Goal: Task Accomplishment & Management: Complete application form

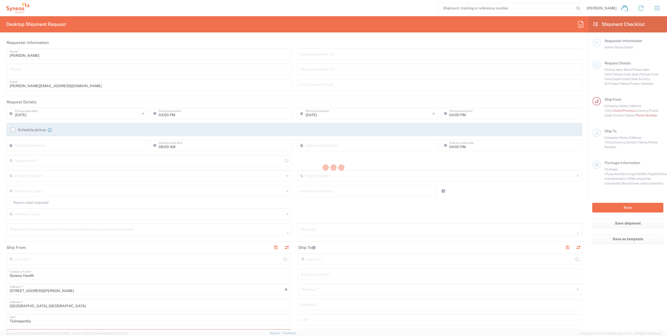
type input "[GEOGRAPHIC_DATA]"
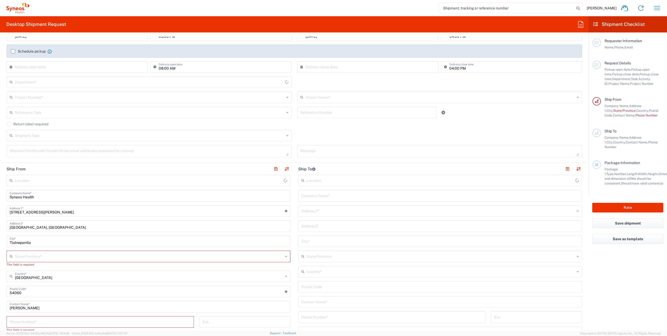
scroll to position [131, 0]
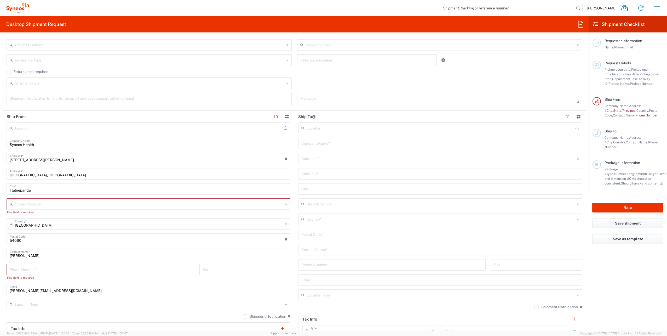
type input "INC Research Clin Svcs [GEOGRAPHIC_DATA]"
type input "8350"
drag, startPoint x: 190, startPoint y: 227, endPoint x: 205, endPoint y: 242, distance: 20.9
click at [191, 226] on input "[GEOGRAPHIC_DATA]" at bounding box center [149, 223] width 268 height 9
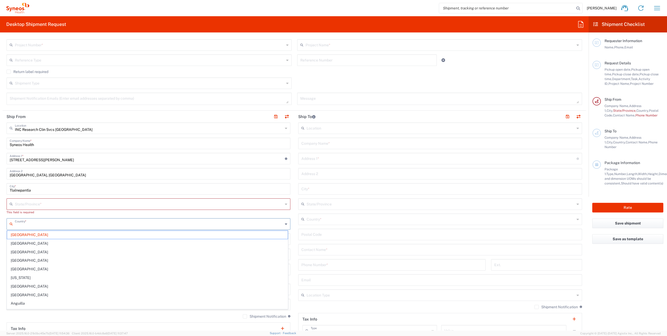
click at [232, 205] on input "text" at bounding box center [149, 203] width 268 height 9
type input "[GEOGRAPHIC_DATA]"
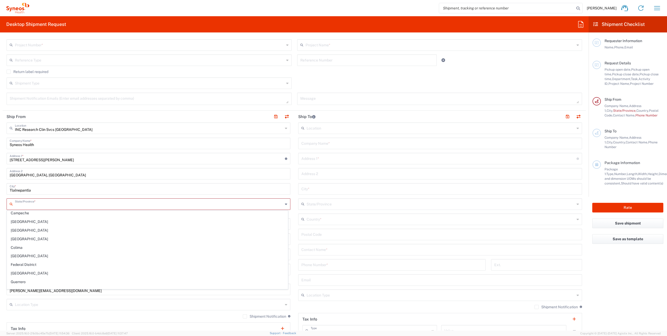
scroll to position [31, 0]
click at [502, 329] on input "text" at bounding box center [503, 329] width 119 height 9
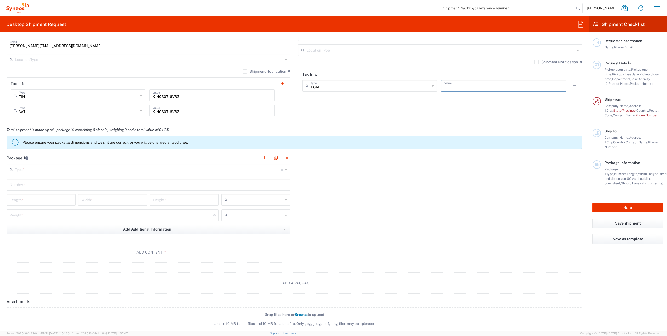
scroll to position [392, 0]
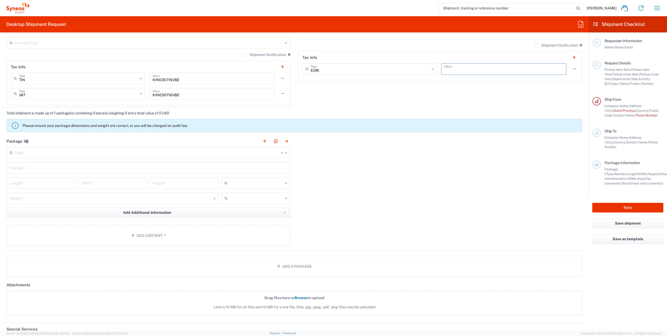
click at [119, 152] on input "text" at bounding box center [148, 152] width 266 height 9
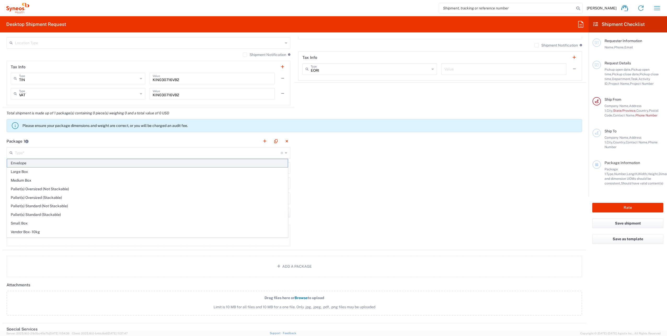
click at [86, 164] on span "Envelope" at bounding box center [147, 163] width 281 height 8
type input "Envelope"
type input "1"
type input "9.5"
type input "12.5"
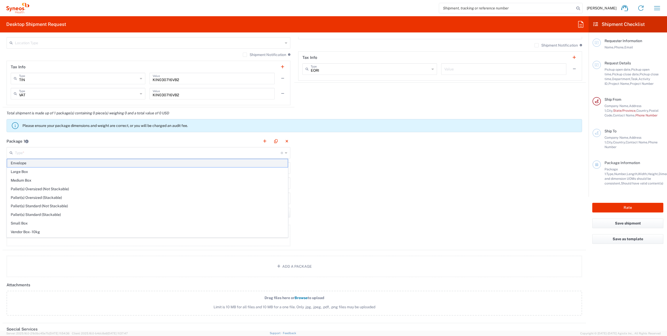
type input "0.25"
type input "in"
type input "0.45"
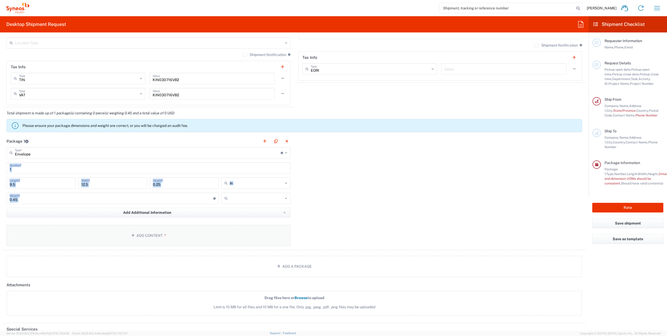
click at [135, 233] on icon "button" at bounding box center [133, 235] width 5 height 4
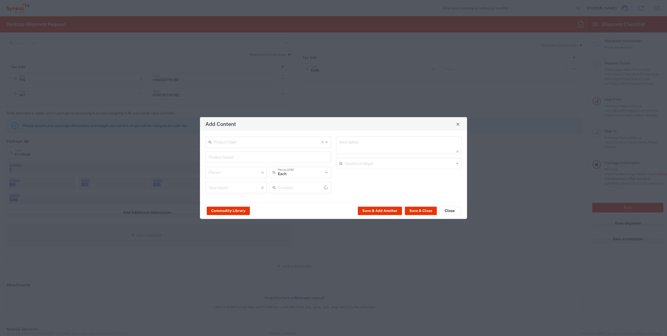
type input "US Dollar"
click at [298, 144] on input "text" at bounding box center [267, 141] width 107 height 9
click at [282, 153] on span "Documents" at bounding box center [268, 153] width 124 height 8
type input "Documents"
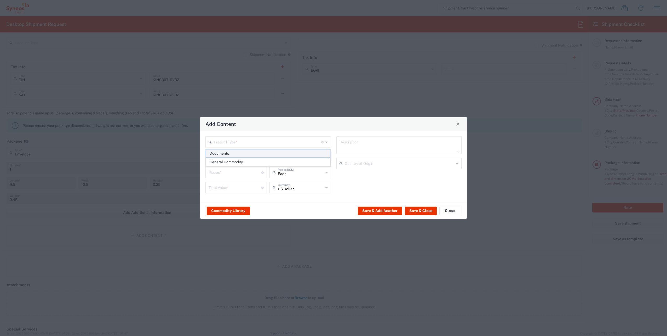
type input "1"
type textarea "Documents"
click at [446, 212] on button "Close" at bounding box center [449, 210] width 21 height 8
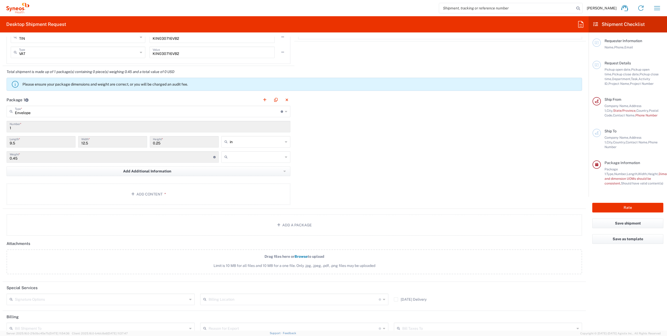
scroll to position [490, 0]
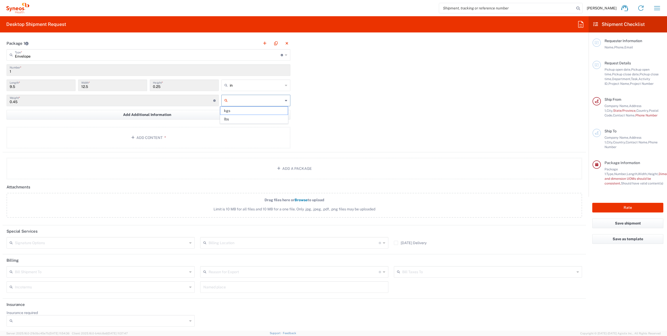
click at [277, 99] on input "text" at bounding box center [256, 100] width 53 height 8
click at [261, 113] on span "kgs" at bounding box center [253, 111] width 67 height 8
type input "kgs"
click at [267, 99] on input "kgs" at bounding box center [256, 100] width 53 height 8
click at [256, 118] on span "lbs" at bounding box center [253, 119] width 67 height 8
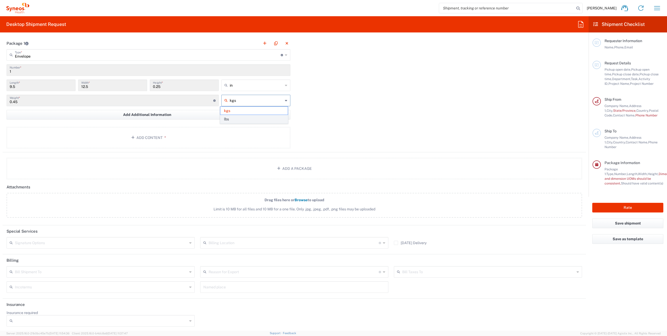
type input "0.99"
type input "lbs"
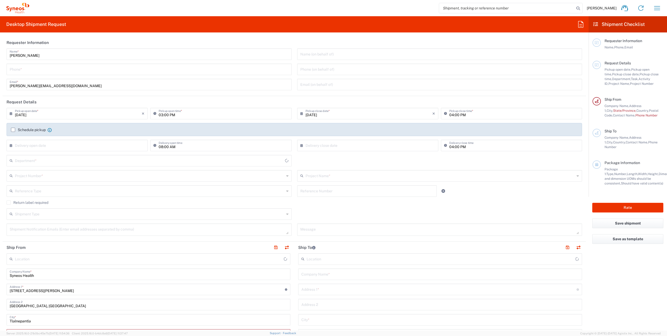
type input "[GEOGRAPHIC_DATA]"
type input "INC Research Clin Svcs [GEOGRAPHIC_DATA]"
type input "8350"
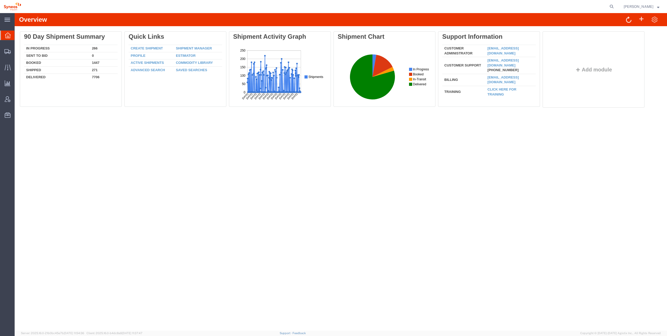
click at [532, 13] on div "Overview" at bounding box center [341, 19] width 653 height 13
click at [608, 7] on icon at bounding box center [611, 6] width 7 height 7
click at [491, 7] on input "search" at bounding box center [528, 6] width 159 height 13
paste input "56516010"
type input "56516010"
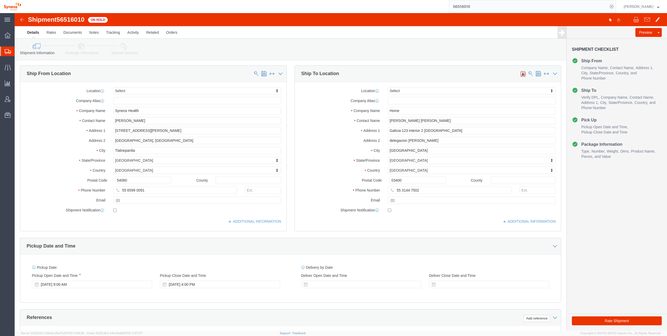
select select
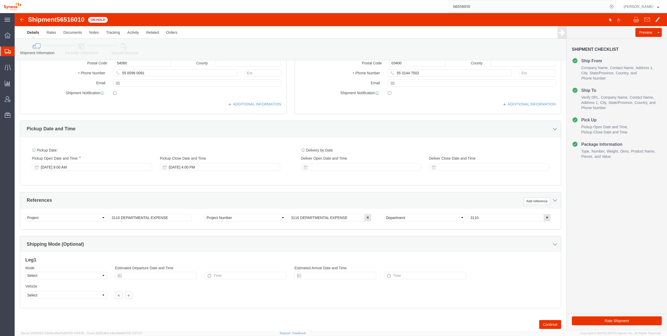
scroll to position [131, 0]
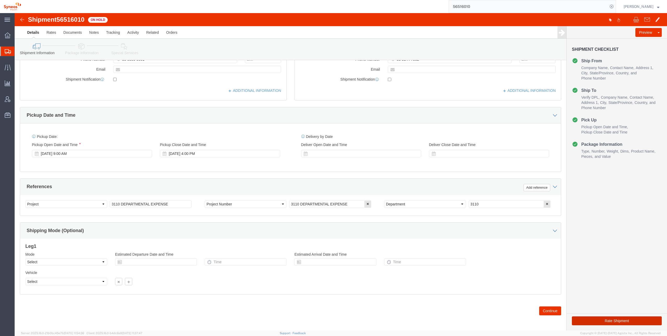
click button "Rate Shipment"
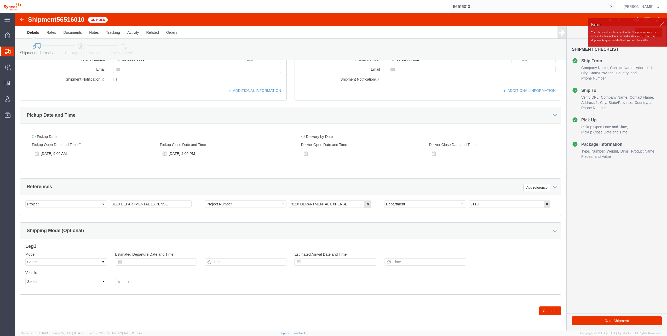
click div
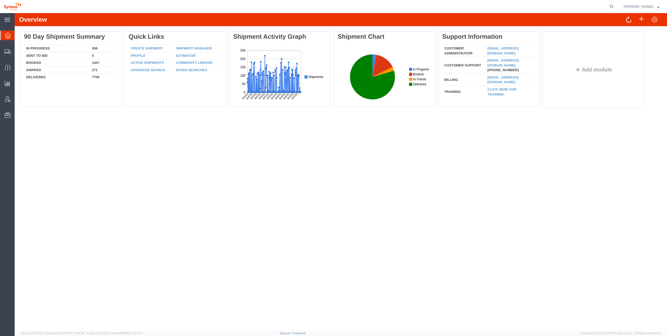
drag, startPoint x: 594, startPoint y: 6, endPoint x: 613, endPoint y: 9, distance: 18.8
click at [595, 6] on agx-global-search at bounding box center [532, 6] width 167 height 13
click at [608, 7] on icon at bounding box center [611, 6] width 7 height 7
paste input "56516010"
type input "56516010"
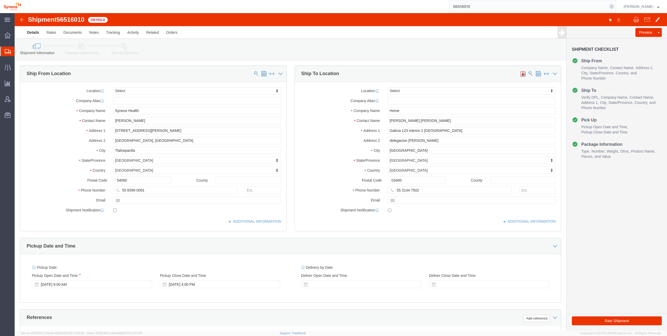
select select
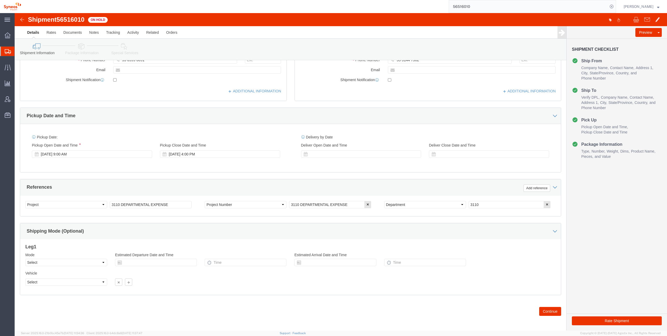
scroll to position [131, 0]
click div "[DATE] 9:00 AM"
click button "Apply"
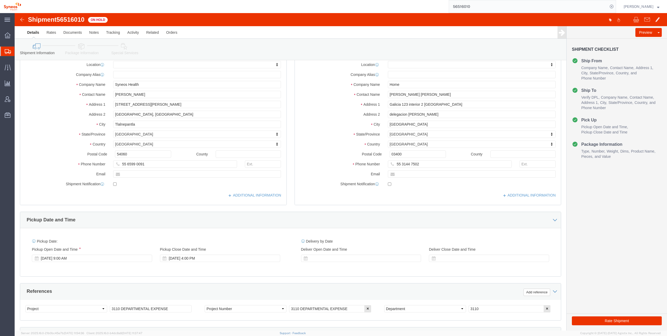
scroll to position [0, 0]
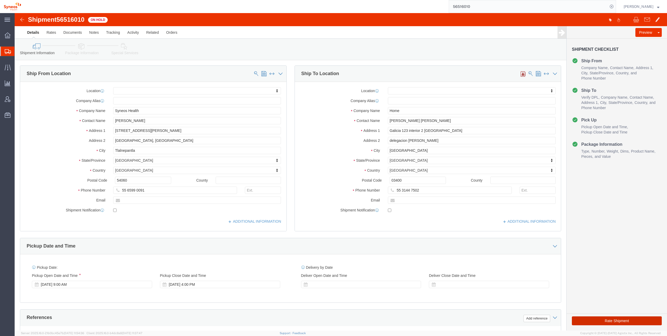
click button "Rate Shipment"
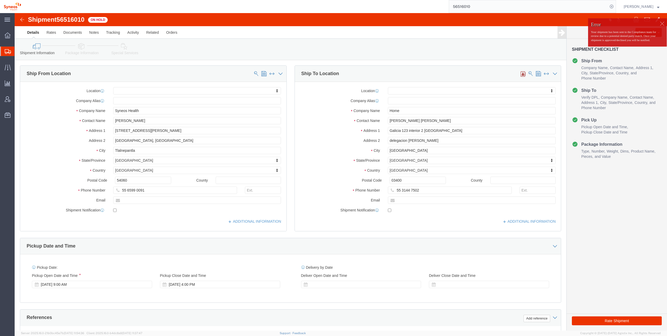
click div
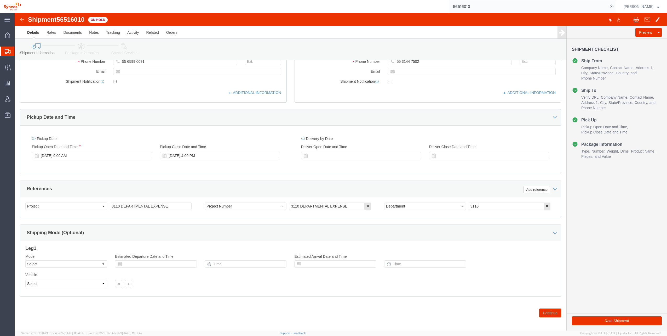
scroll to position [131, 0]
click button "Continue"
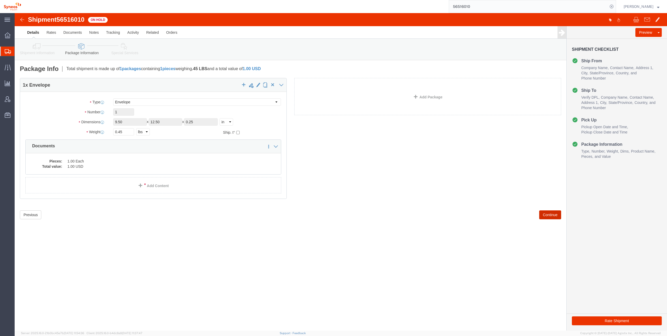
click button "Continue"
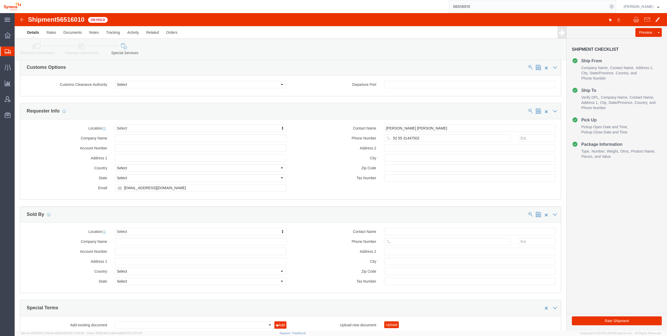
scroll to position [425, 0]
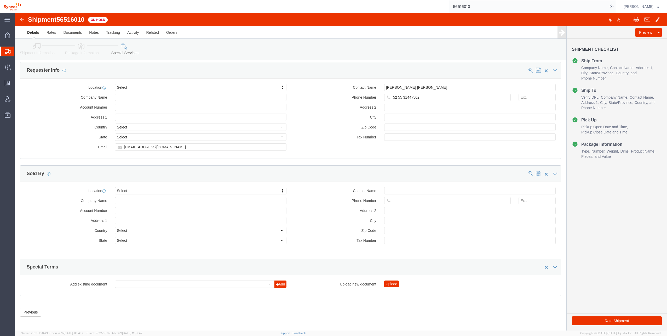
click div "Rate Shipment"
click button "Rate Shipment"
click div
